Goal: Check status: Check status

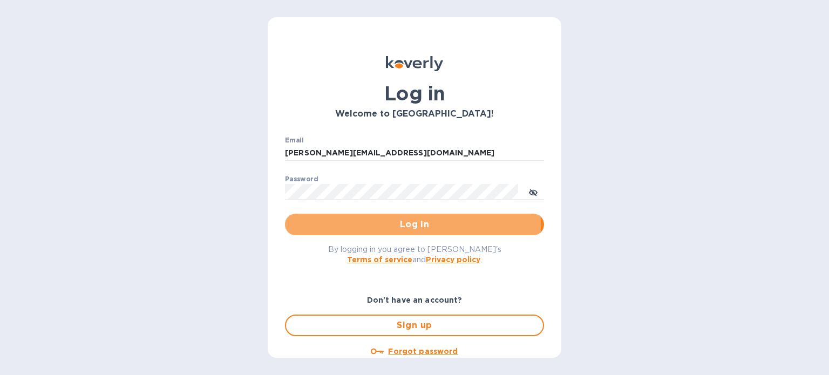
click at [394, 226] on span "Log in" at bounding box center [415, 224] width 242 height 13
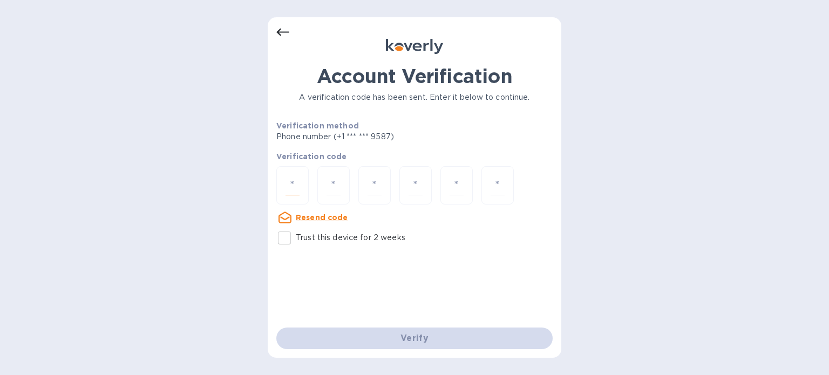
click at [296, 178] on input "number" at bounding box center [292, 185] width 14 height 20
type input "9"
type input "5"
type input "0"
type input "7"
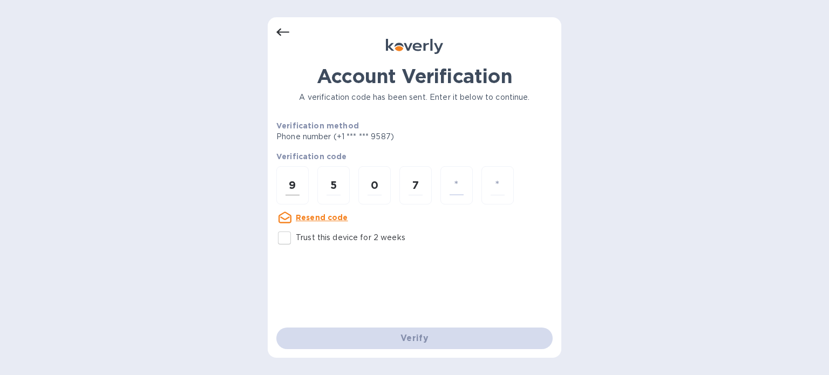
type input "4"
type input "8"
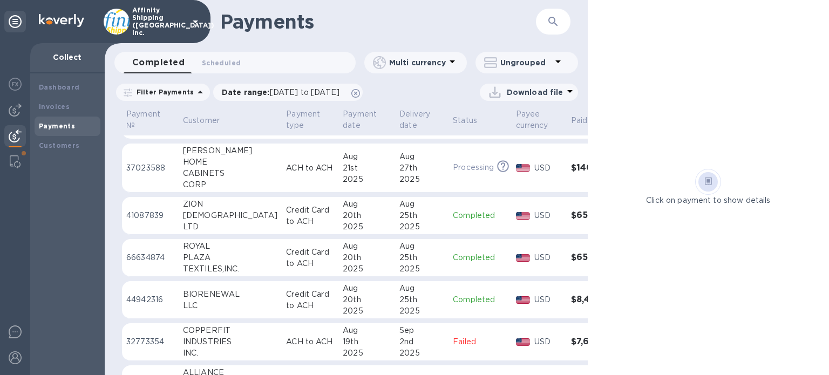
scroll to position [535, 0]
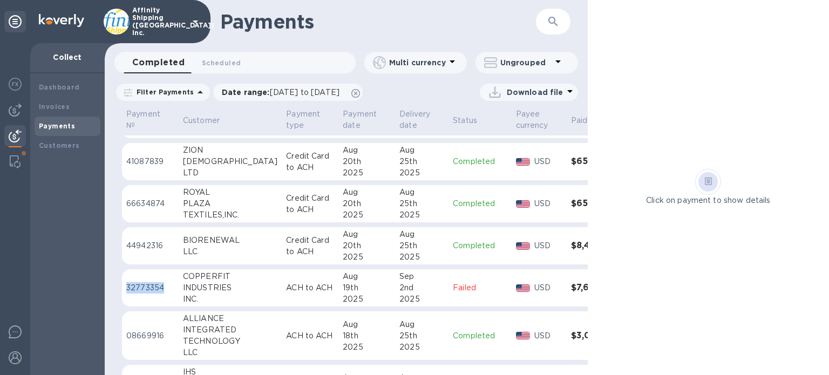
drag, startPoint x: 171, startPoint y: 288, endPoint x: 125, endPoint y: 284, distance: 46.1
click at [125, 284] on td "32773354" at bounding box center [150, 288] width 57 height 38
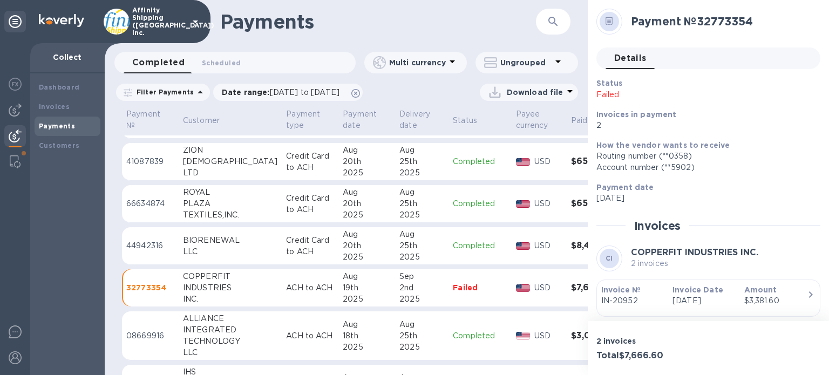
click at [245, 294] on div "INC." at bounding box center [230, 299] width 94 height 11
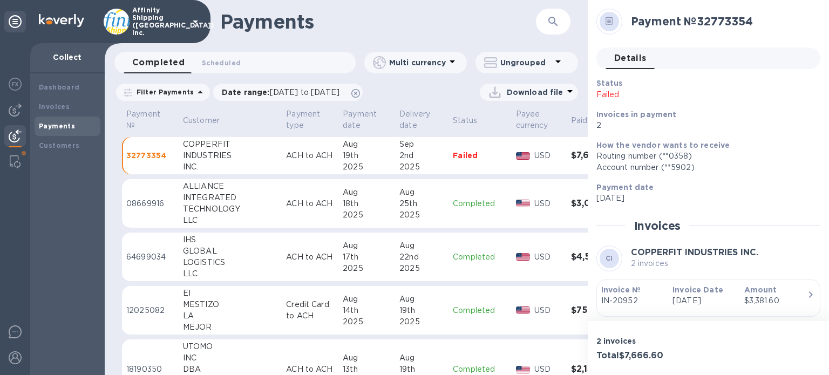
scroll to position [657, 0]
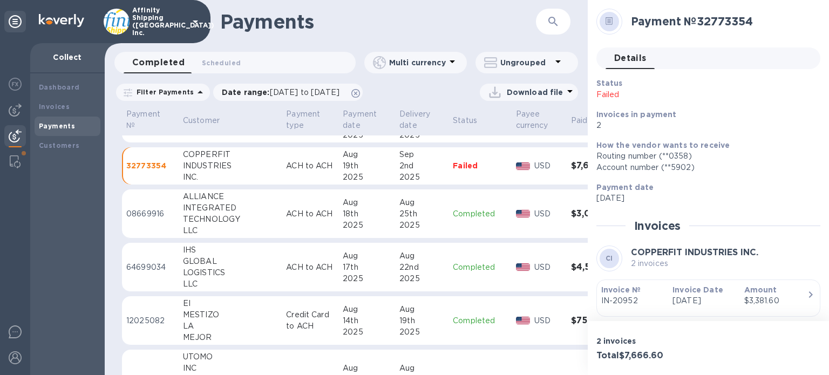
click at [691, 167] on div "Account number (**5902)" at bounding box center [703, 167] width 215 height 11
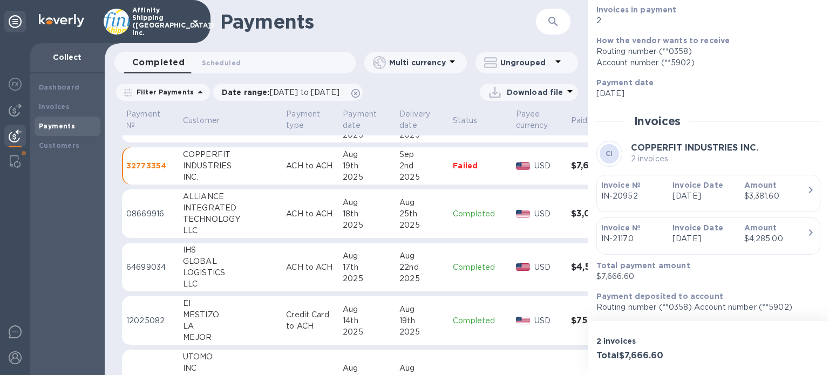
scroll to position [51, 0]
